Goal: Information Seeking & Learning: Learn about a topic

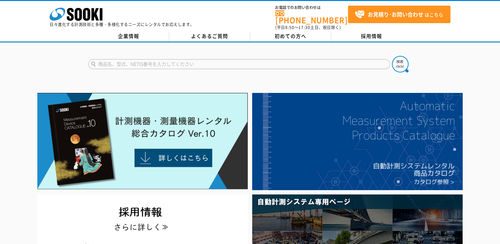
click at [192, 62] on input "text" at bounding box center [239, 64] width 302 height 10
type input "騒音計"
click at [392, 56] on button at bounding box center [400, 64] width 17 height 17
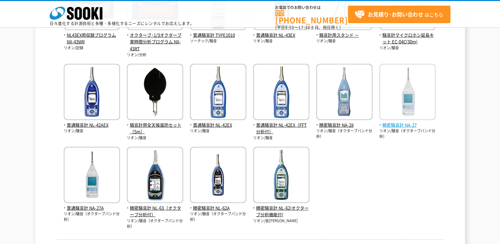
scroll to position [198, 0]
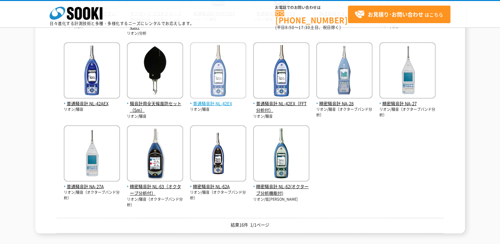
click at [223, 104] on span "普通騒音計 NL-42EX" at bounding box center [218, 103] width 56 height 7
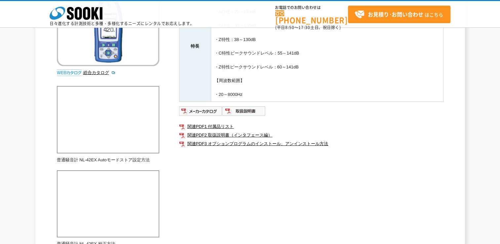
scroll to position [132, 0]
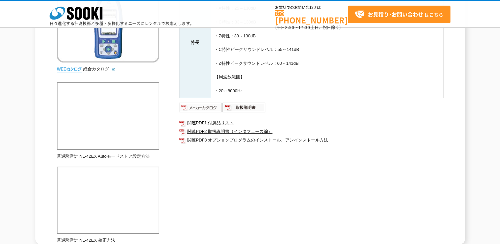
click at [202, 108] on img at bounding box center [200, 107] width 43 height 11
click at [253, 111] on img at bounding box center [243, 107] width 43 height 11
click at [220, 120] on link "関連PDF1 付属品リスト" at bounding box center [311, 123] width 264 height 9
click at [203, 109] on img at bounding box center [200, 107] width 43 height 11
click at [217, 130] on link "関連PDF2 取扱説明書（インタフェース編）" at bounding box center [311, 131] width 264 height 9
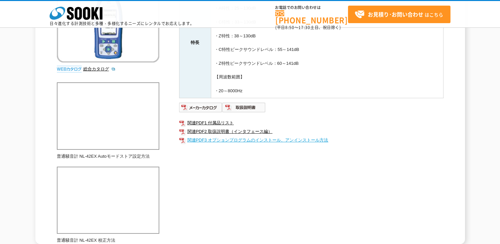
click at [252, 140] on link "関連PDF3 オプションプログラムのインストール、アンインストール方法" at bounding box center [311, 140] width 264 height 9
click at [206, 104] on img at bounding box center [200, 107] width 43 height 11
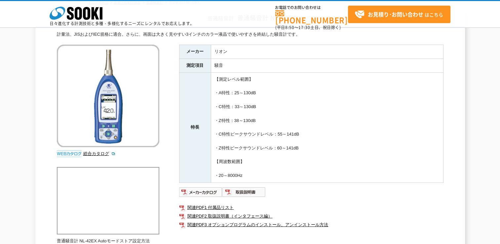
scroll to position [33, 0]
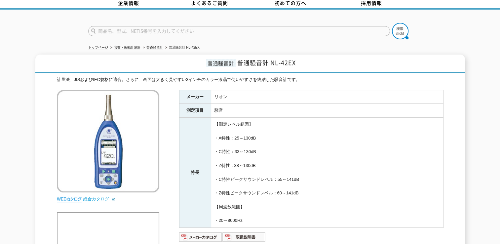
click at [94, 196] on link "総合カタログ" at bounding box center [99, 198] width 32 height 5
